Goal: Information Seeking & Learning: Learn about a topic

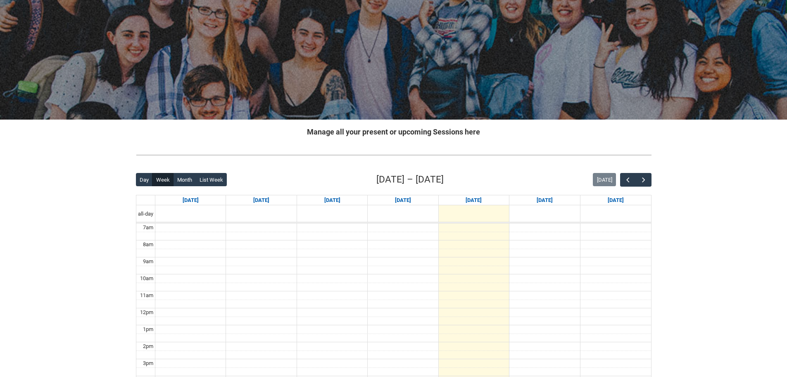
scroll to position [207, 0]
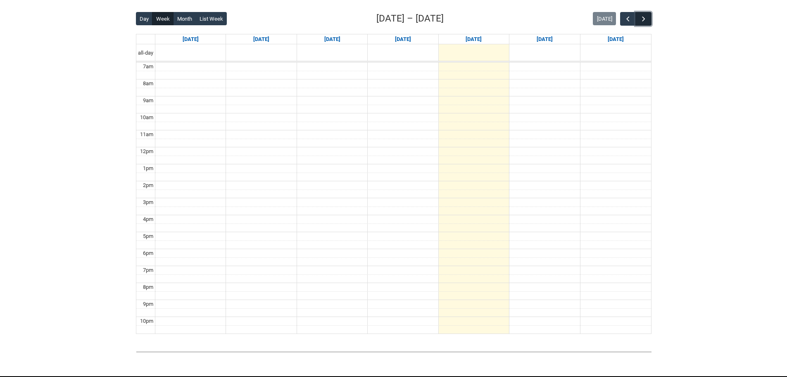
click at [649, 25] on button "button" at bounding box center [644, 19] width 16 height 14
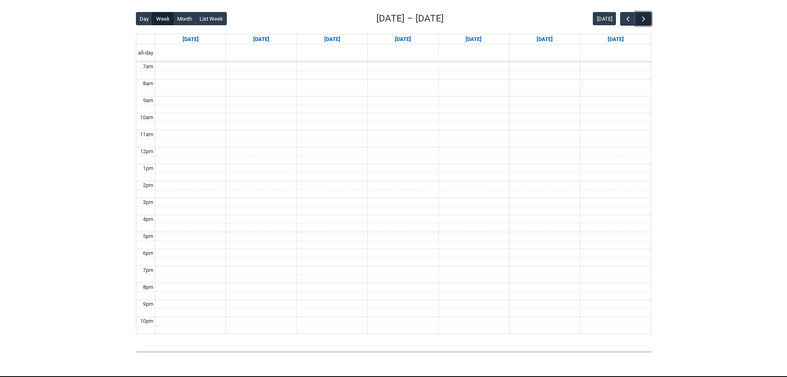
click at [649, 25] on button "button" at bounding box center [644, 19] width 16 height 14
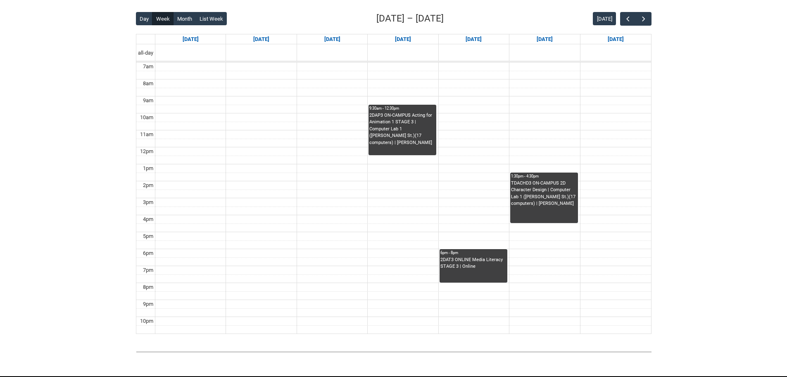
click at [669, 91] on div "Skip to Main Content Collarts Education Community Home New Enrolment Applicatio…" at bounding box center [393, 101] width 787 height 616
click at [489, 260] on div "2DAT3 ONLINE Media Literacy STAGE 3 | Online" at bounding box center [474, 263] width 66 height 14
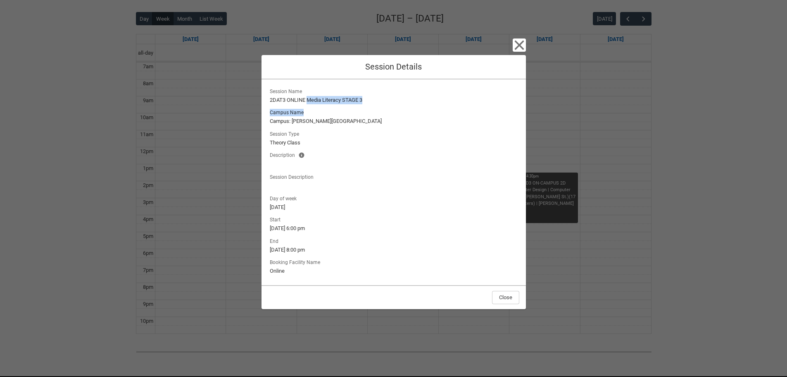
drag, startPoint x: 307, startPoint y: 97, endPoint x: 409, endPoint y: 110, distance: 103.4
click at [409, 110] on div "Session Name 2DAT3 ONLINE Media Literacy STAGE 3 Campus Name Campus: [PERSON_NA…" at bounding box center [393, 138] width 251 height 104
click at [409, 110] on lightning-output-field "Campus Name Campus: [PERSON_NAME][GEOGRAPHIC_DATA]" at bounding box center [393, 116] width 251 height 18
click at [519, 44] on icon "button" at bounding box center [520, 45] width 10 height 10
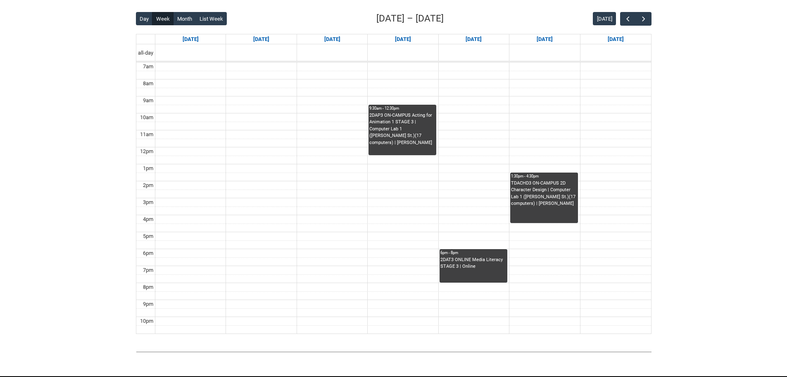
drag, startPoint x: 484, startPoint y: 149, endPoint x: 479, endPoint y: 167, distance: 18.5
click at [475, 164] on tbody "7am 8am 9am 10am 11am 12pm 1pm 2pm 3pm 4pm 5pm 6pm 7pm 8pm 9pm 10pm" at bounding box center [393, 197] width 515 height 271
click at [548, 210] on div "TDACHD3 ON-CAMPUS 2D Character Design | Computer Lab 1 (Cromwell St.)(17 comput…" at bounding box center [544, 201] width 66 height 43
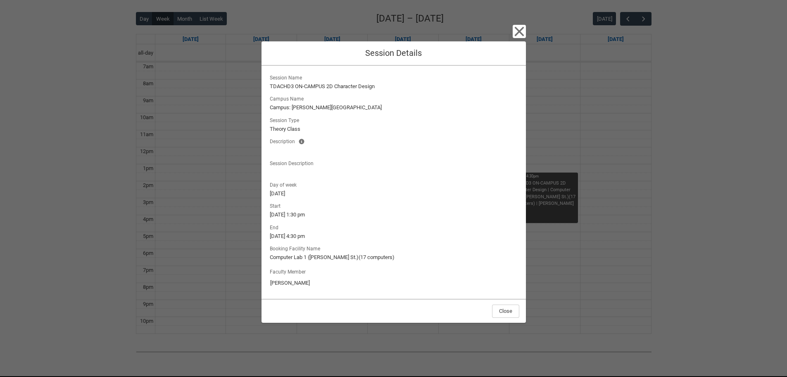
drag, startPoint x: 271, startPoint y: 286, endPoint x: 341, endPoint y: 291, distance: 69.6
click at [341, 291] on div "Faculty Member Kathy Sarpi" at bounding box center [393, 278] width 251 height 27
click at [592, 277] on div "Close Session Details Session Name TDACHD3 ON-CAMPUS 2D Character Design Campus…" at bounding box center [393, 188] width 787 height 377
click at [515, 30] on icon "button" at bounding box center [519, 31] width 13 height 13
